Goal: Subscribe to service/newsletter

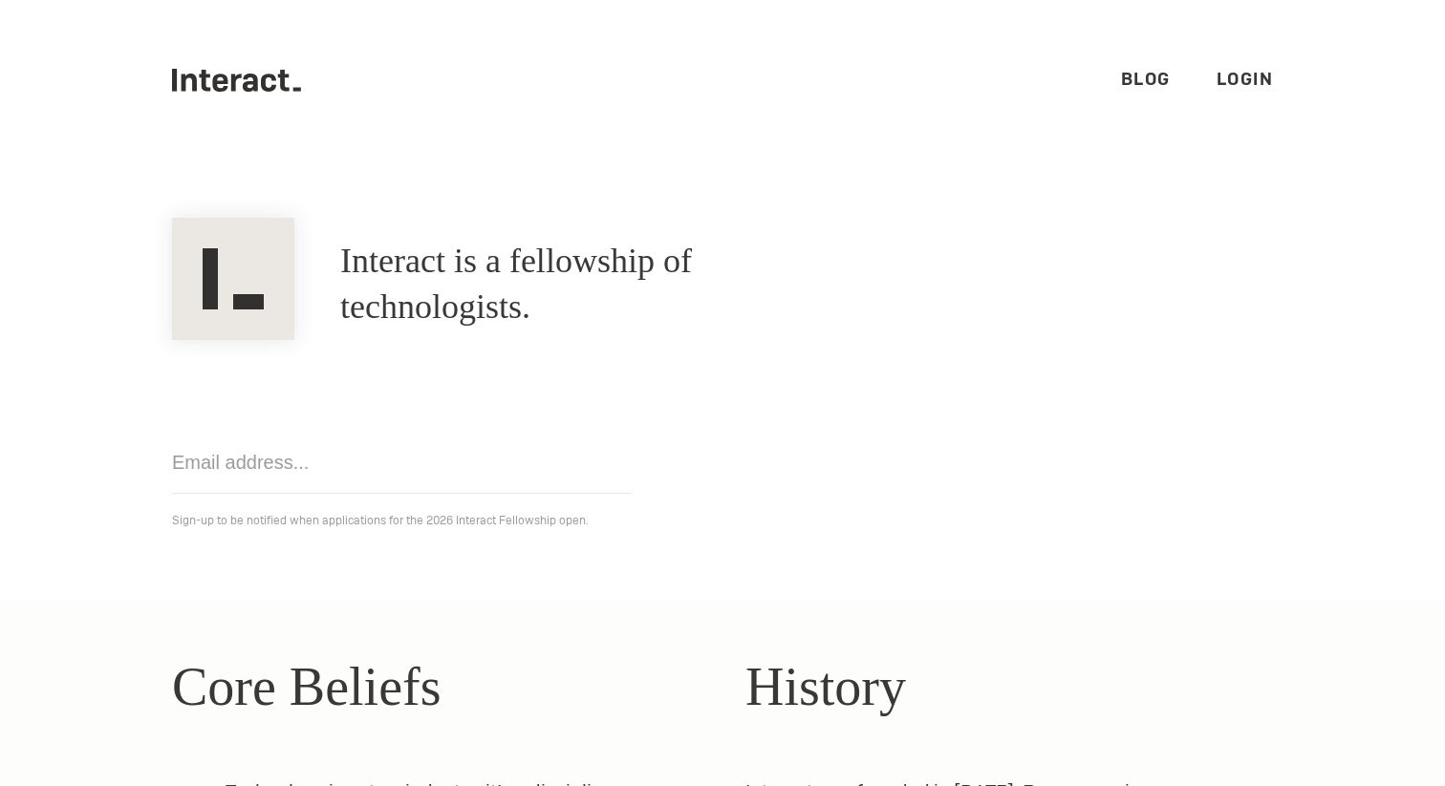
scroll to position [28, 0]
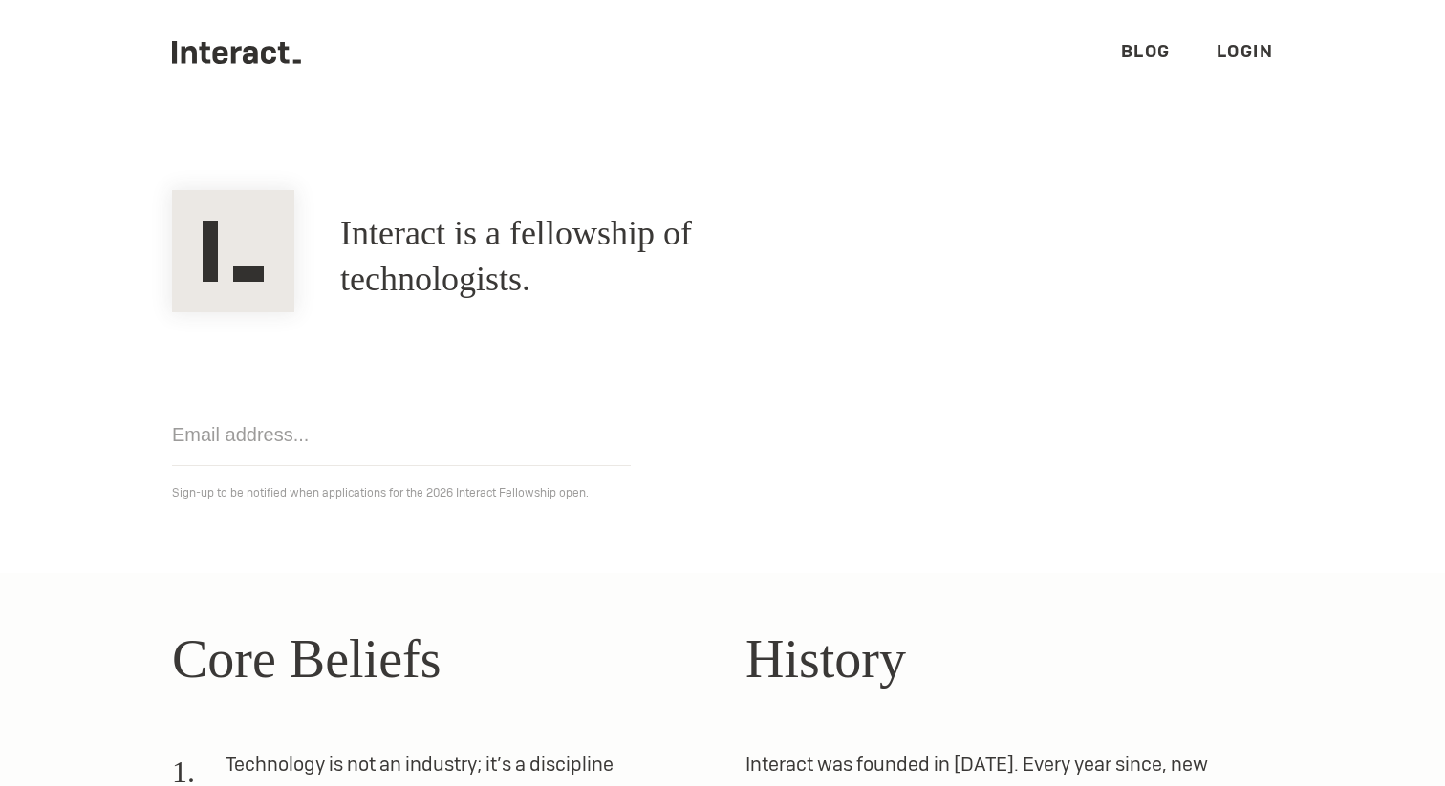
click at [425, 443] on input "email" at bounding box center [401, 435] width 459 height 62
click at [422, 447] on input "u" at bounding box center [401, 435] width 459 height 62
type input "[DOMAIN_NAME][EMAIL_ADDRESS][DOMAIN_NAME]"
click input "Get notified" at bounding box center [0, 0] width 0 height 0
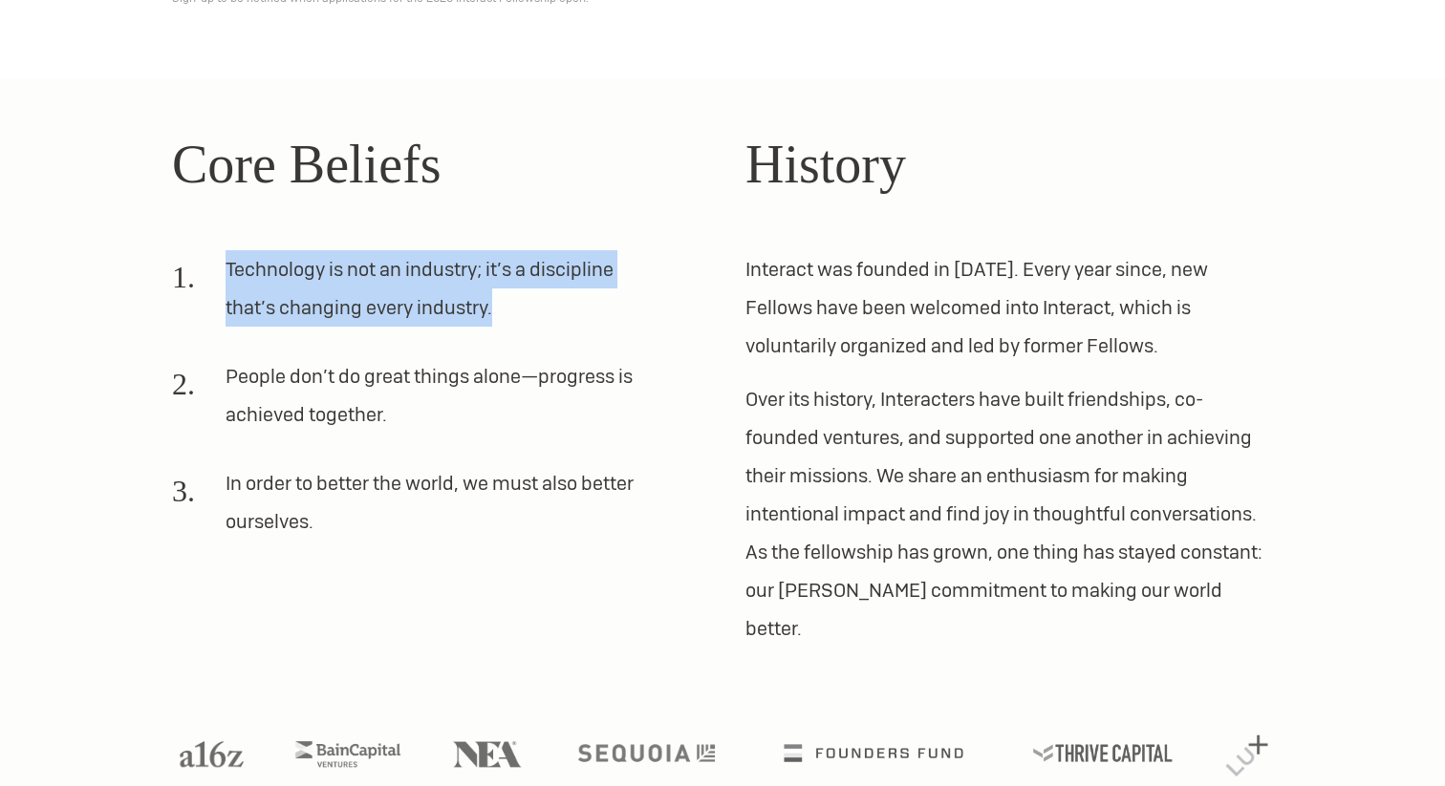
drag, startPoint x: 620, startPoint y: 211, endPoint x: 619, endPoint y: 327, distance: 115.6
click at [620, 327] on div "Core Beliefs Technology is not an industry; it’s a discipline that’s changing e…" at bounding box center [435, 386] width 527 height 524
click at [619, 327] on li "Technology is not an industry; it’s a discipline that’s changing every industry." at bounding box center [413, 296] width 482 height 92
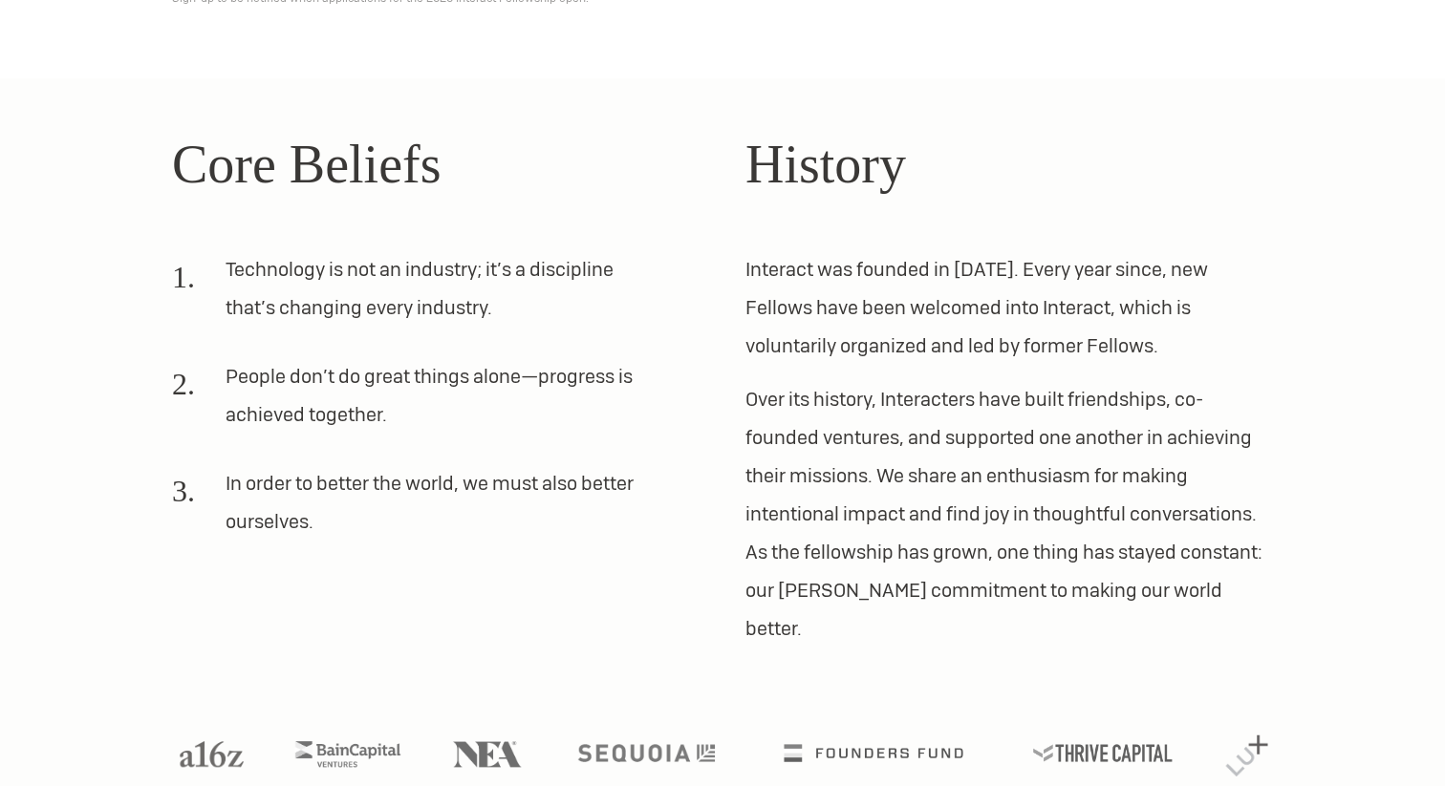
click at [619, 327] on li "Technology is not an industry; it’s a discipline that’s changing every industry." at bounding box center [413, 296] width 482 height 92
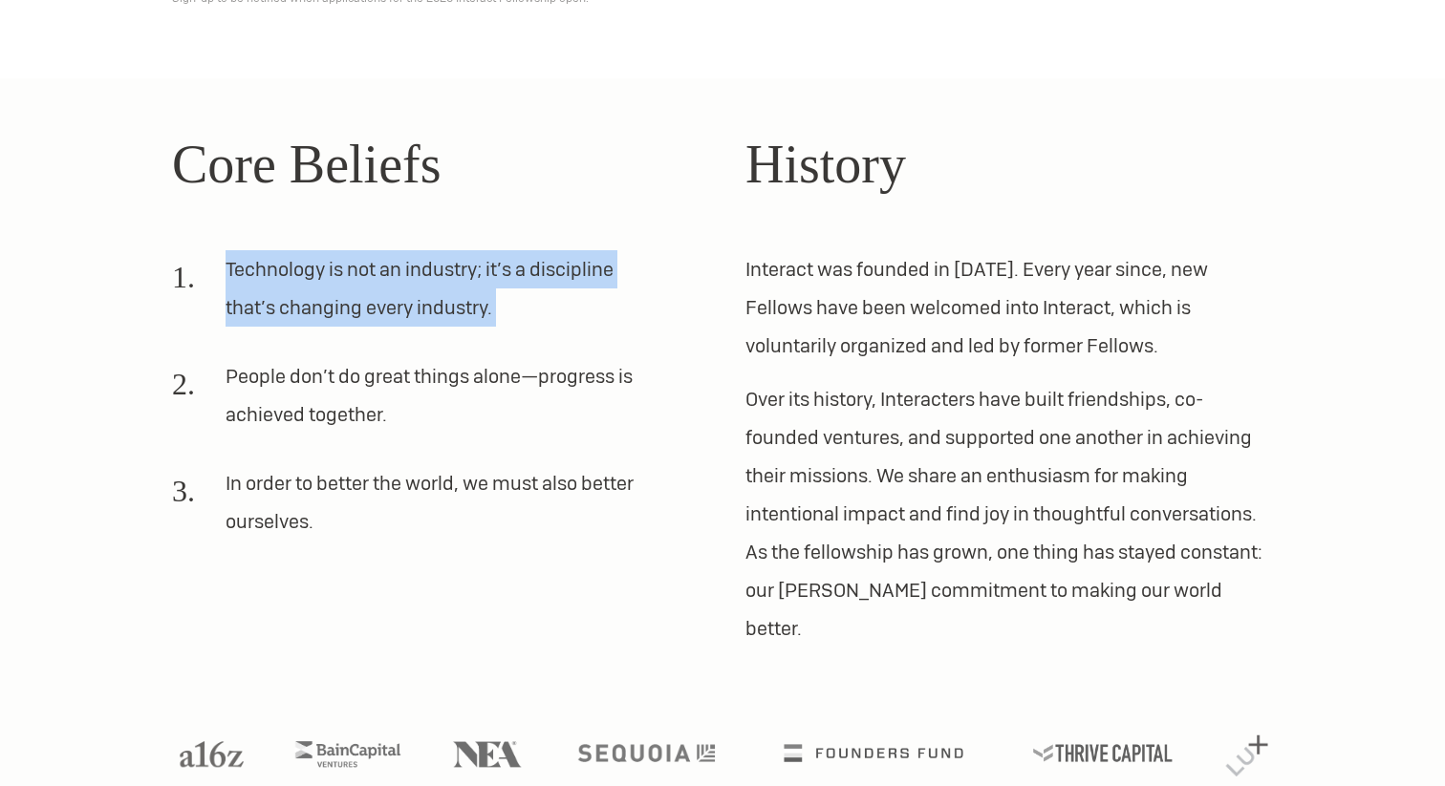
click at [619, 327] on li "Technology is not an industry; it’s a discipline that’s changing every industry." at bounding box center [413, 296] width 482 height 92
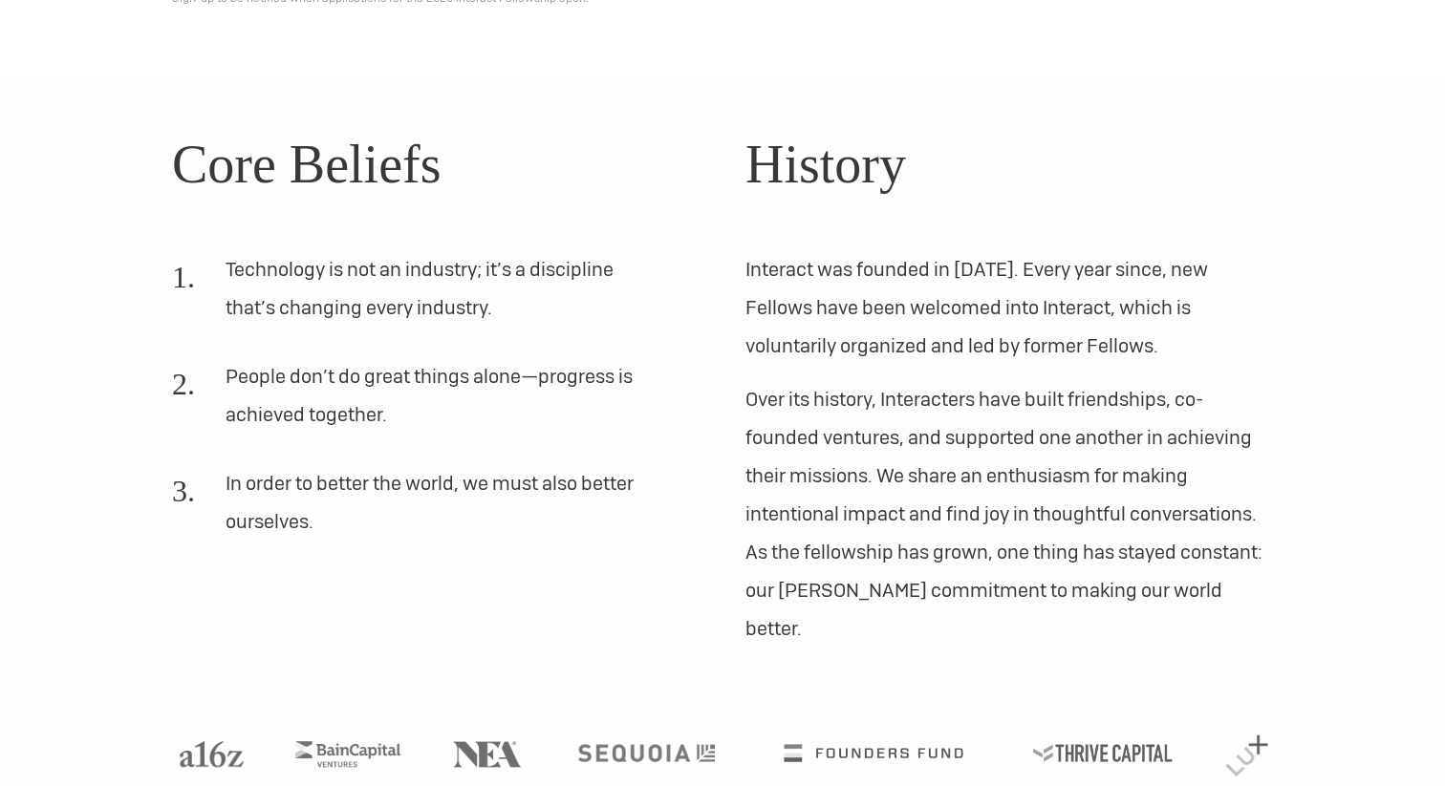
click at [628, 364] on li "People don’t do great things alone—progress is achieved together." at bounding box center [413, 403] width 482 height 92
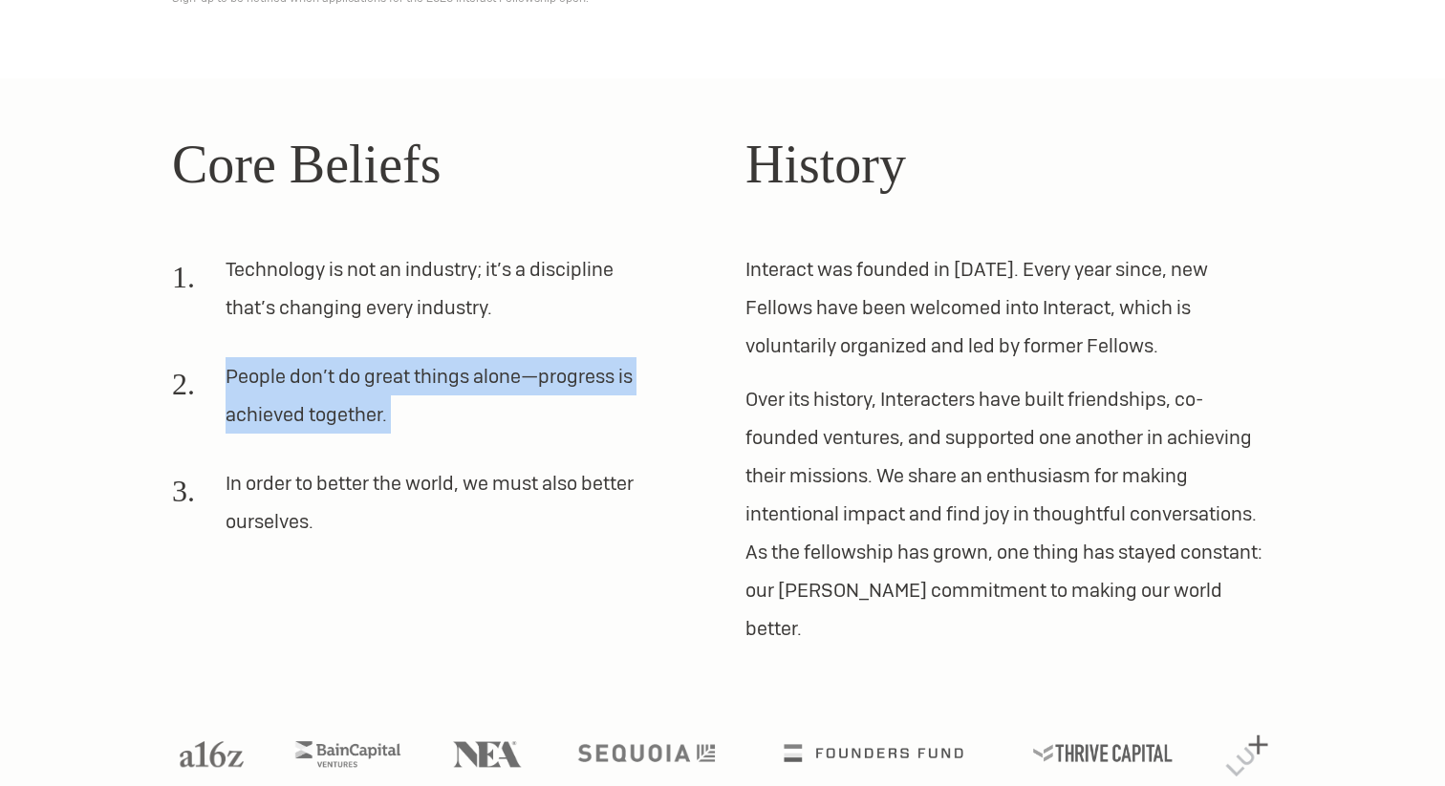
click at [628, 364] on li "People don’t do great things alone—progress is achieved together." at bounding box center [413, 403] width 482 height 92
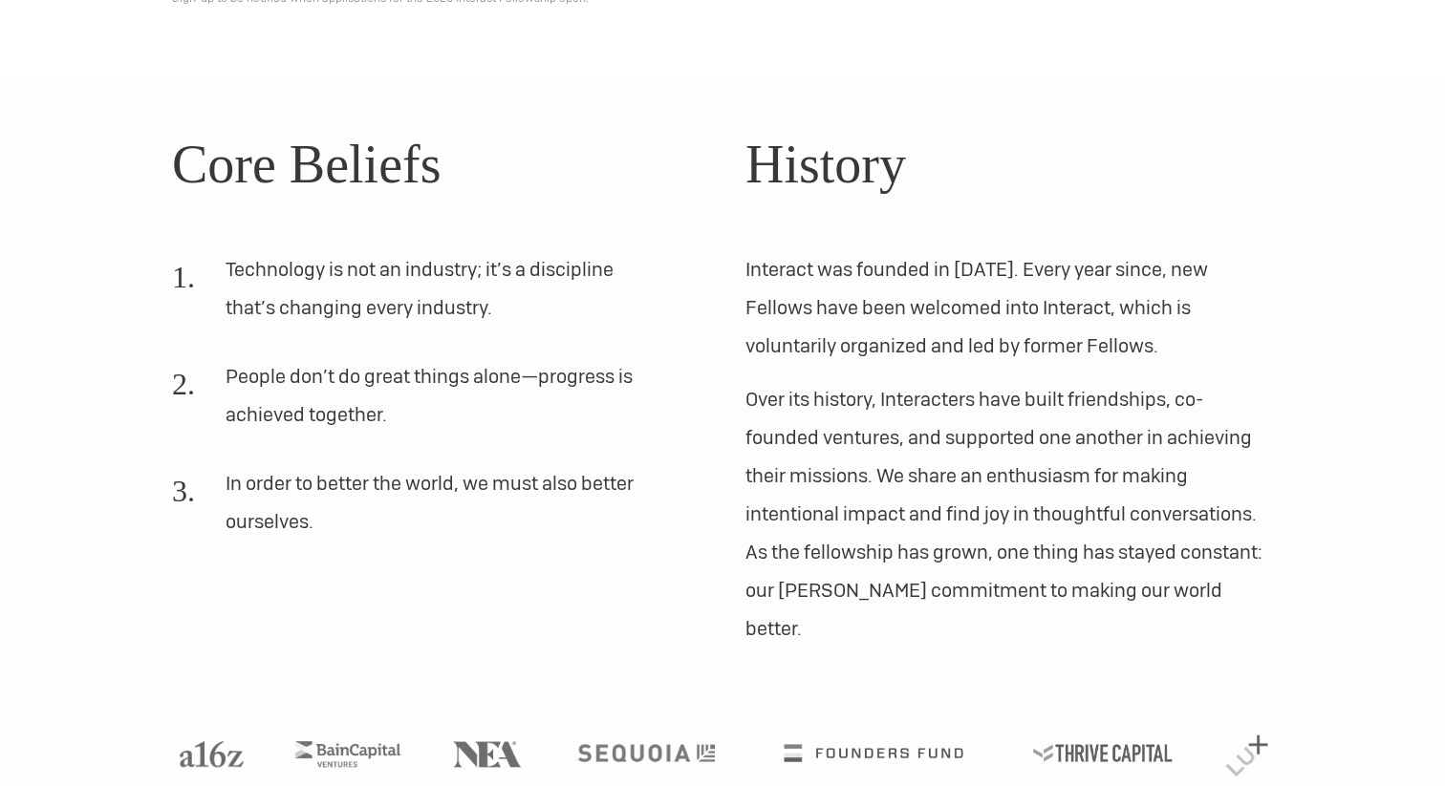
click at [633, 282] on li "Technology is not an industry; it’s a discipline that’s changing every industry." at bounding box center [413, 296] width 482 height 92
